Goal: Task Accomplishment & Management: Use online tool/utility

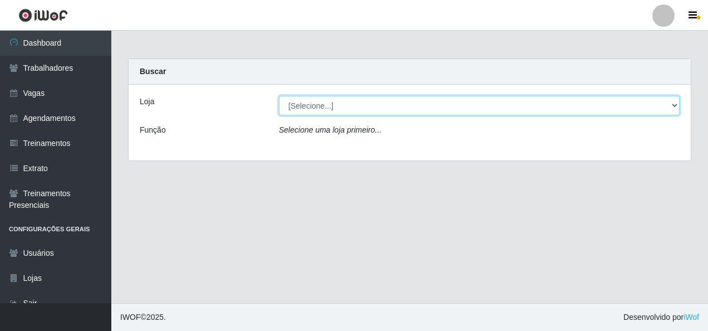
click at [673, 109] on select "[Selecione...] [GEOGRAPHIC_DATA] - [GEOGRAPHIC_DATA]" at bounding box center [479, 105] width 401 height 19
select select "528"
click at [279, 96] on select "[Selecione...] [GEOGRAPHIC_DATA] - [GEOGRAPHIC_DATA]" at bounding box center [479, 105] width 401 height 19
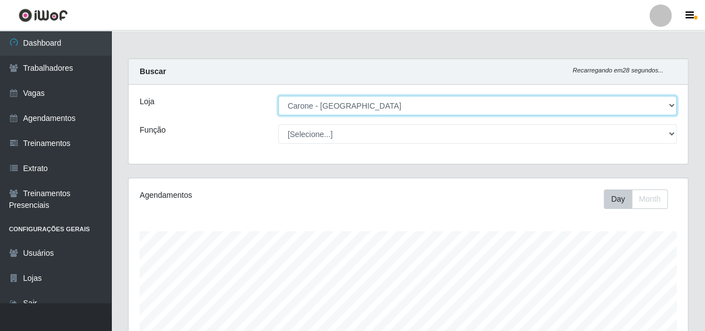
scroll to position [230, 559]
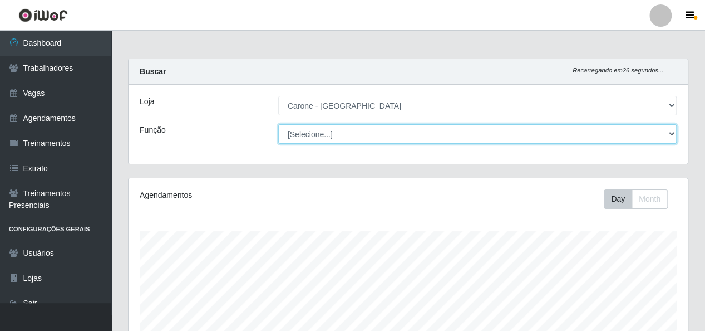
click at [671, 134] on select "[Selecione...] Embalador Embalador + Embalador ++ Repositor Repositor + Reposit…" at bounding box center [477, 133] width 398 height 19
select select "1"
click at [278, 124] on select "[Selecione...] Embalador Embalador + Embalador ++ Repositor Repositor + Reposit…" at bounding box center [477, 133] width 398 height 19
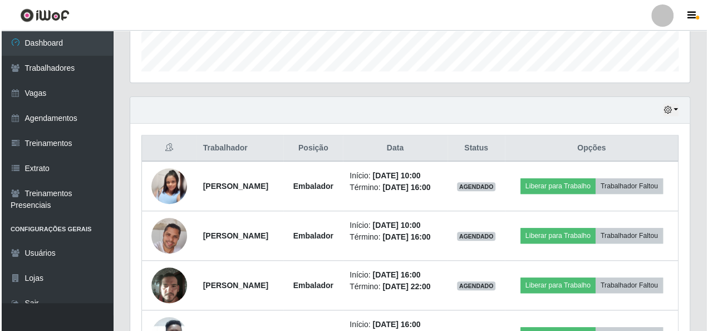
scroll to position [334, 0]
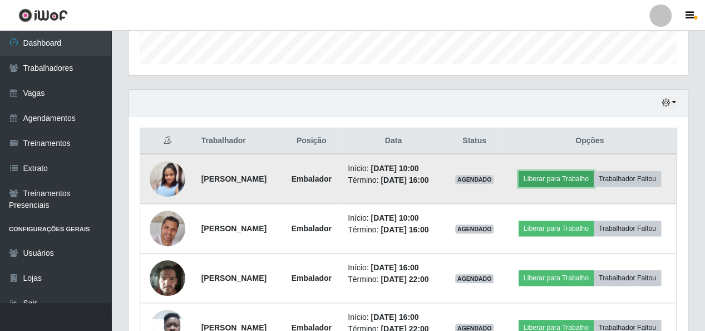
click at [594, 171] on button "Liberar para Trabalho" at bounding box center [556, 179] width 75 height 16
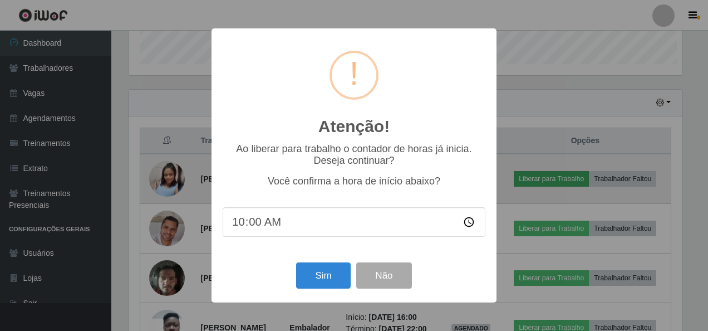
scroll to position [230, 554]
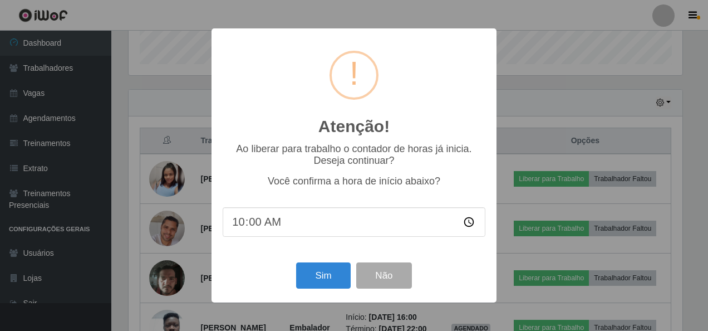
click at [273, 223] on input "10:00" at bounding box center [354, 221] width 263 height 29
click at [250, 224] on input "10:00" at bounding box center [354, 221] width 263 height 29
type input "10:05"
click at [334, 279] on button "Sim" at bounding box center [323, 275] width 54 height 26
